Goal: Information Seeking & Learning: Check status

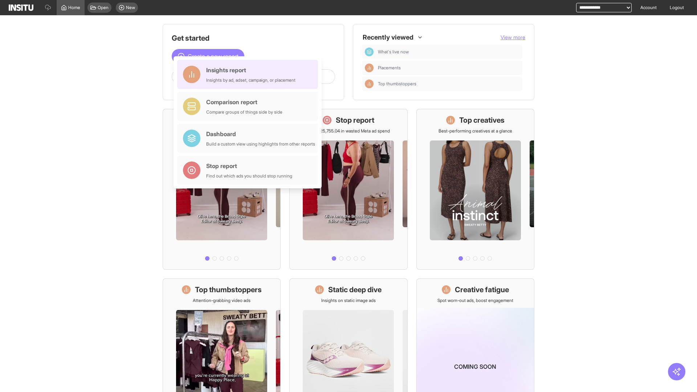
click at [249, 74] on div "Insights report Insights by ad, adset, campaign, or placement" at bounding box center [250, 74] width 89 height 17
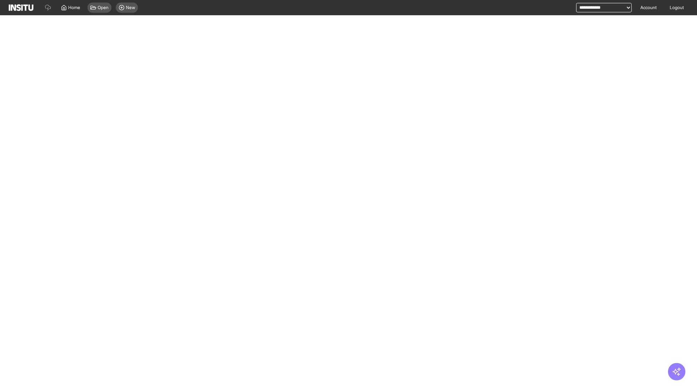
select select "**"
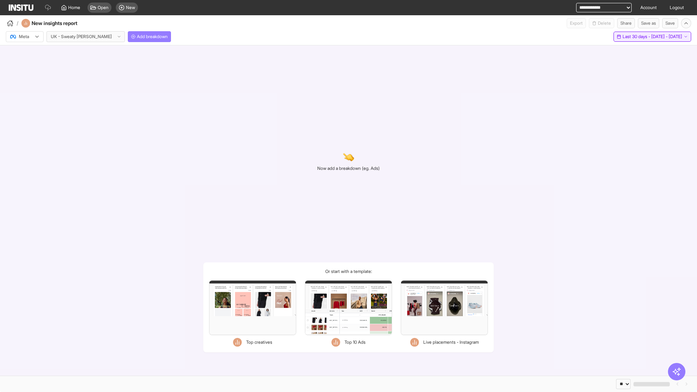
click at [636, 37] on span "Last 30 days - [DATE] - [DATE]" at bounding box center [651, 37] width 59 height 6
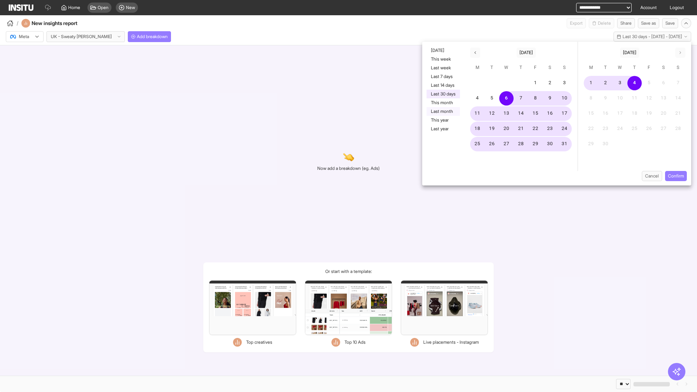
click at [442, 111] on button "Last month" at bounding box center [442, 111] width 33 height 9
